Goal: Information Seeking & Learning: Learn about a topic

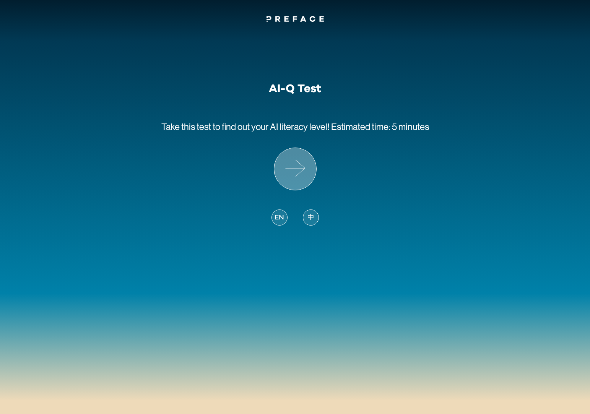
click at [288, 163] on icon at bounding box center [295, 169] width 42 height 42
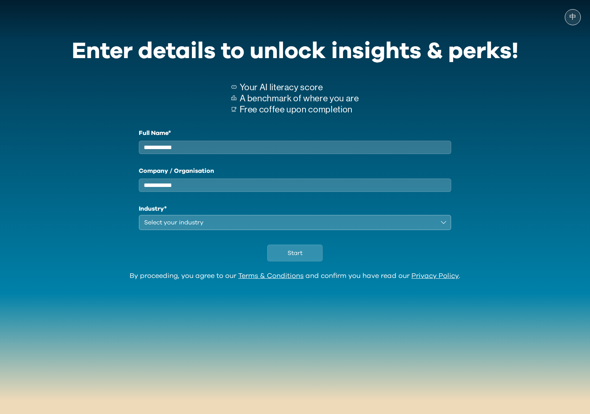
click at [234, 147] on input "Full Name*" at bounding box center [295, 147] width 313 height 13
type input "**********"
click at [436, 230] on button "Select your industry" at bounding box center [295, 222] width 313 height 15
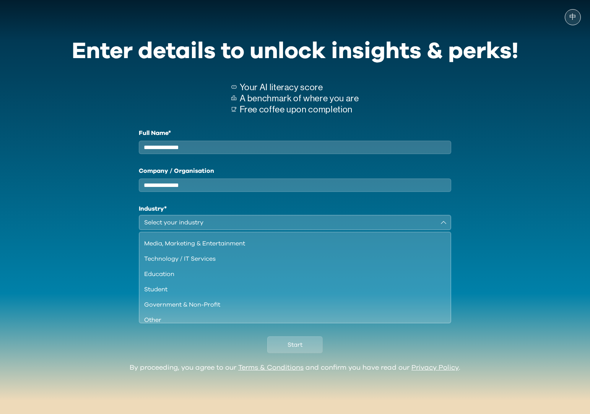
scroll to position [66, 0]
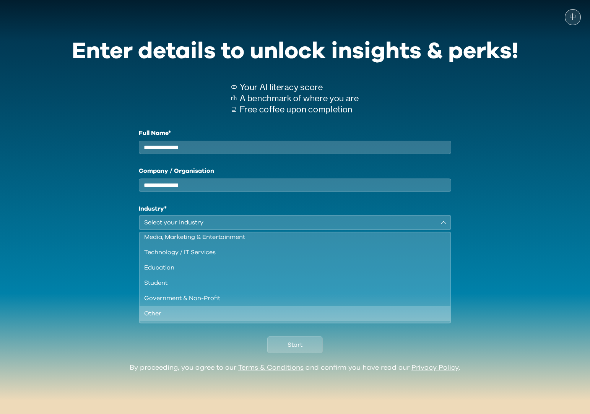
click at [213, 316] on div "Other" at bounding box center [290, 313] width 293 height 9
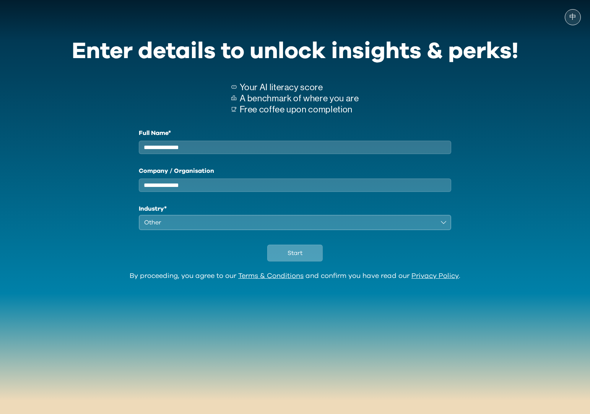
click at [284, 259] on button "Start" at bounding box center [294, 253] width 55 height 17
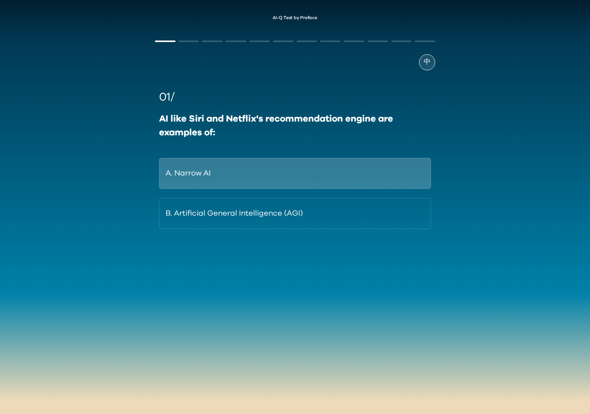
click at [244, 174] on button "A. Narrow AI" at bounding box center [295, 173] width 272 height 31
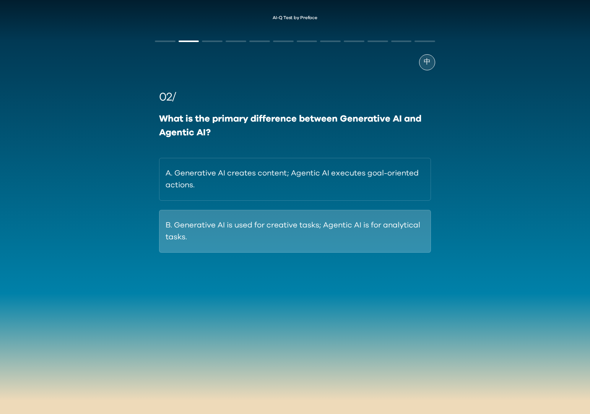
click at [348, 224] on button "B. Generative AI is used for creative tasks; Agentic AI is for analytical tasks." at bounding box center [295, 231] width 272 height 43
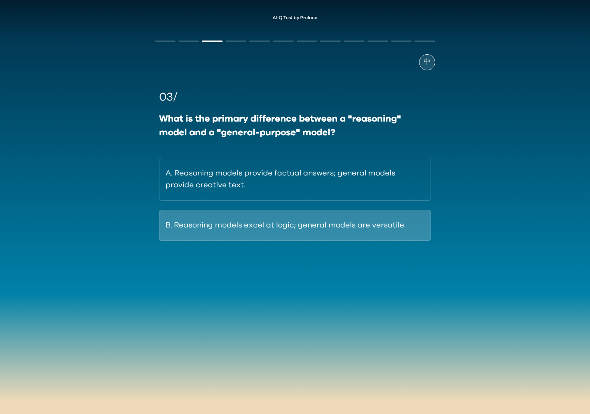
click at [390, 220] on button "B. Reasoning models excel at logic; general models are versatile." at bounding box center [295, 225] width 272 height 31
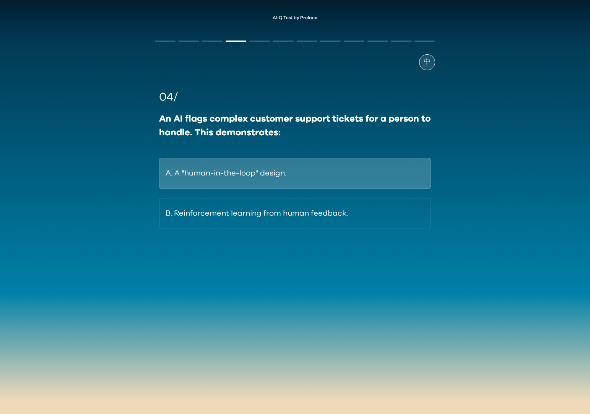
click at [366, 175] on button "A. A "human-in-the-loop" design." at bounding box center [295, 173] width 272 height 31
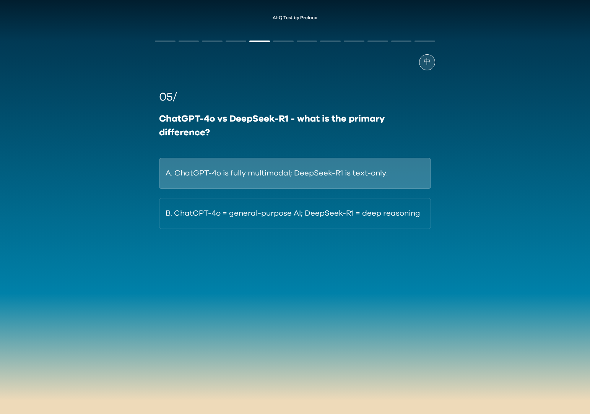
click at [407, 162] on button "A. ChatGPT-4o is fully multimodal; DeepSeek-R1 is text-only." at bounding box center [295, 173] width 272 height 31
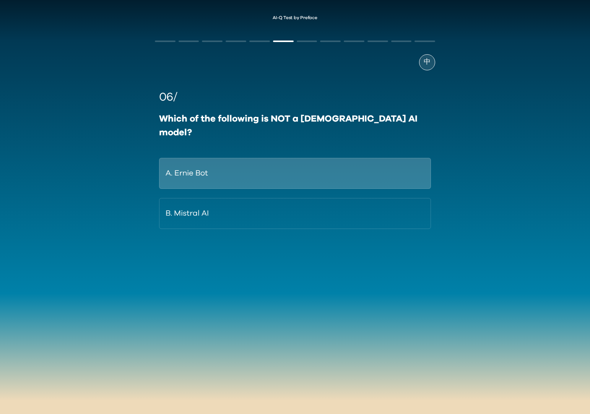
click at [373, 158] on button "A. Ernie Bot" at bounding box center [295, 173] width 272 height 31
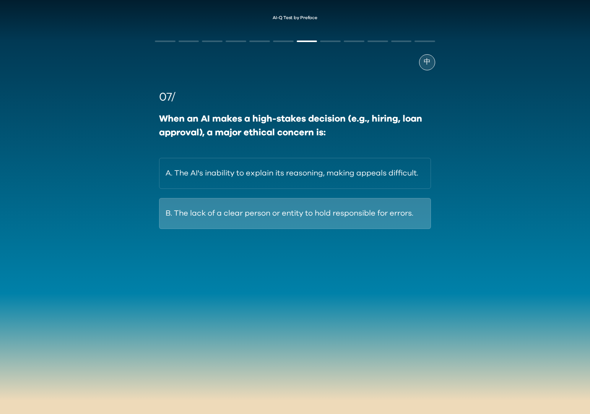
click at [389, 219] on button "B. The lack of a clear person or entity to hold responsible for errors." at bounding box center [295, 213] width 272 height 31
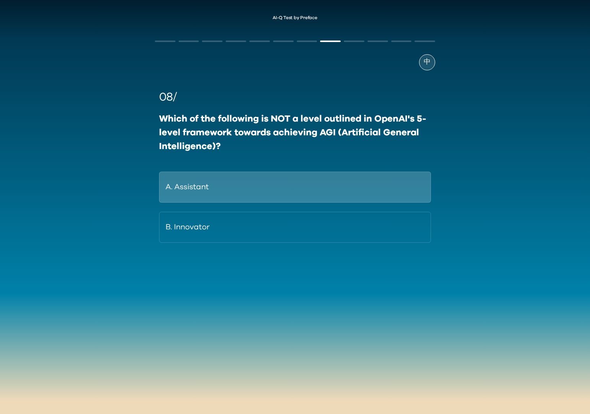
click at [384, 190] on button "A. Assistant" at bounding box center [295, 187] width 272 height 31
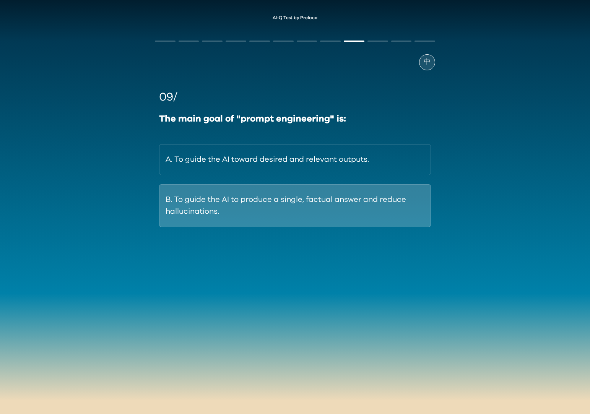
click at [385, 201] on button "B. To guide the AI to produce a single, factual answer and reduce hallucination…" at bounding box center [295, 205] width 272 height 43
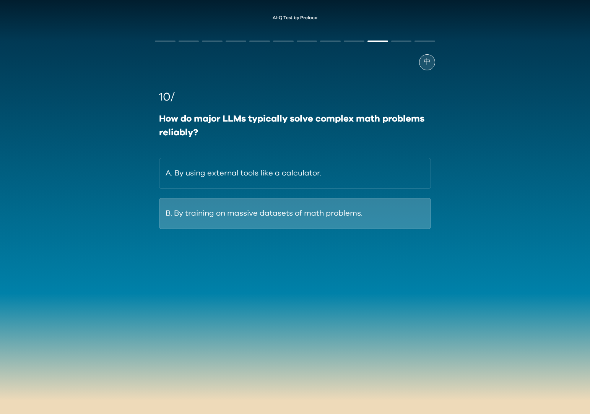
click at [188, 218] on button "B. By training on massive datasets of math problems." at bounding box center [295, 213] width 272 height 31
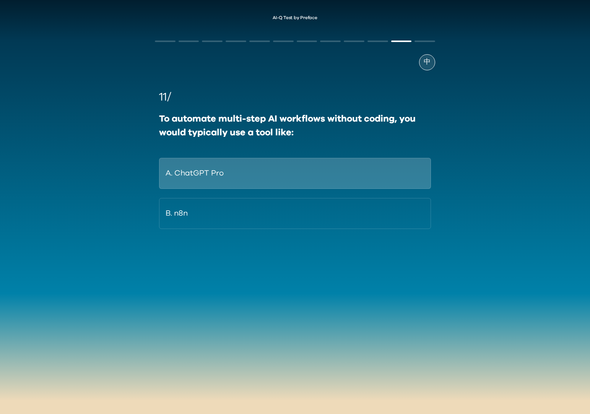
click at [234, 172] on button "A. ChatGPT Pro" at bounding box center [295, 173] width 272 height 31
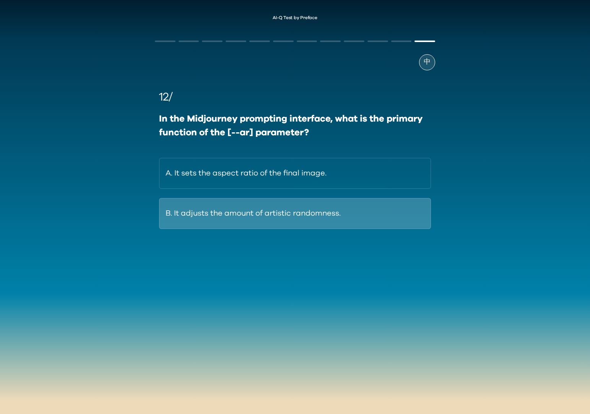
click at [274, 219] on button "B. It adjusts the amount of artistic randomness." at bounding box center [295, 213] width 272 height 31
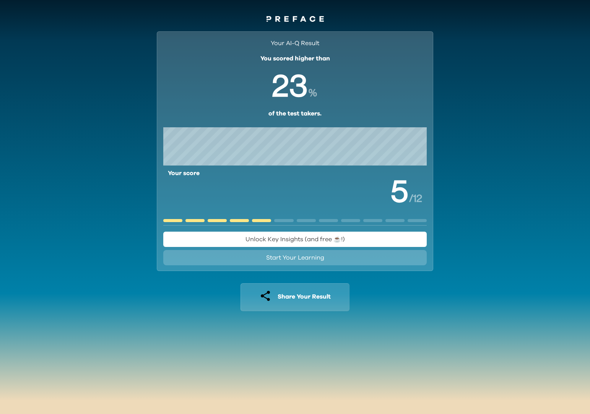
click at [346, 237] on button "Unlock Key Insights (and free ☕️!)" at bounding box center [295, 239] width 264 height 15
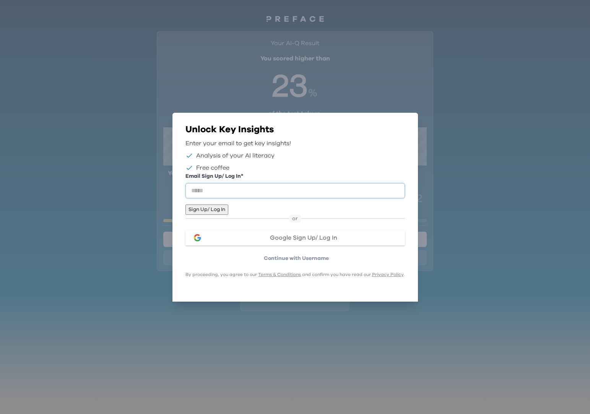
click at [270, 193] on input "email" at bounding box center [294, 190] width 219 height 15
type input "**********"
click at [228, 212] on button "Sign Up/ Log In" at bounding box center [206, 209] width 43 height 10
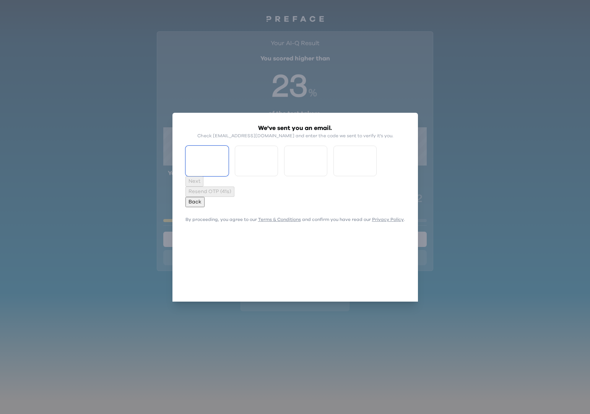
click at [227, 175] on input "Please enter OTP character 1" at bounding box center [206, 161] width 43 height 31
type input "*"
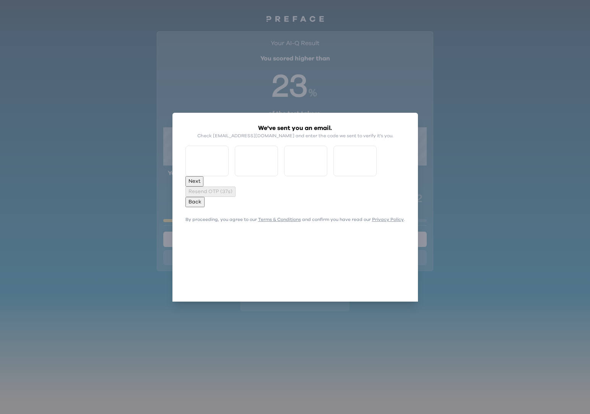
click at [203, 187] on button "Next" at bounding box center [194, 181] width 18 height 10
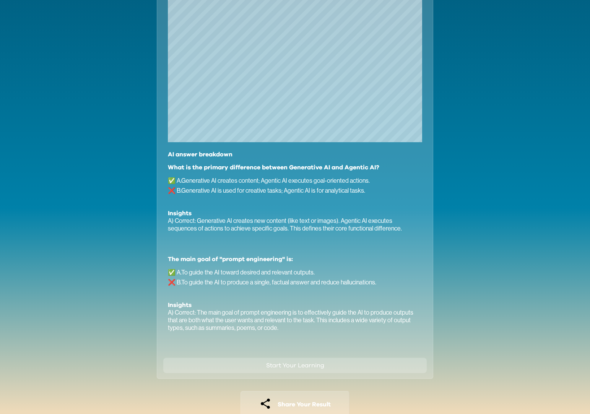
scroll to position [373, 0]
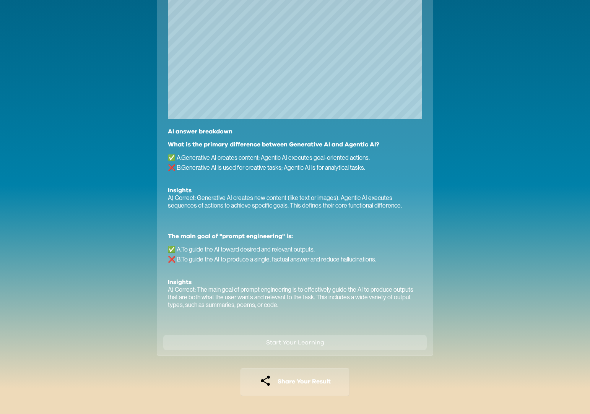
click at [303, 345] on span "Start Your Learning" at bounding box center [295, 342] width 58 height 9
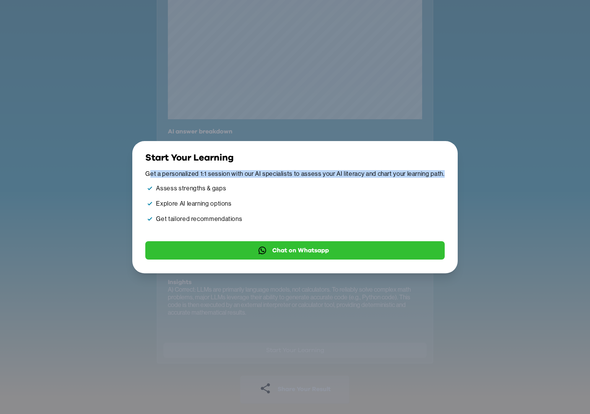
drag, startPoint x: 151, startPoint y: 174, endPoint x: 435, endPoint y: 179, distance: 284.4
click at [435, 179] on div "Start Your Learning Get a personalized 1:1 session with our AI specialists to a…" at bounding box center [295, 206] width 302 height 108
click at [278, 252] on span "Chat on Whatsapp" at bounding box center [300, 250] width 57 height 9
